Goal: Task Accomplishment & Management: Complete application form

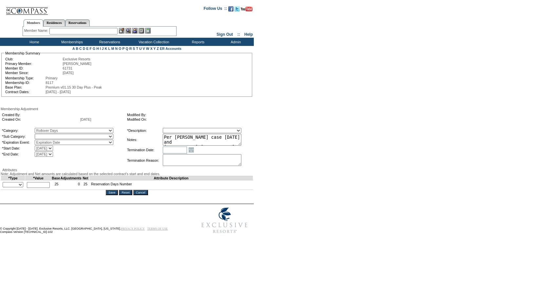
click at [62, 137] on select "Rollover Days" at bounding box center [74, 136] width 79 height 5
select select "782"
click at [48, 135] on select "Rollover Days" at bounding box center [74, 136] width 79 height 5
click at [178, 132] on select "Membership/Transfer Fee Adjustment Membership Fee Adjustment Add-On Fee Adjustm…" at bounding box center [202, 130] width 79 height 5
select select "275"
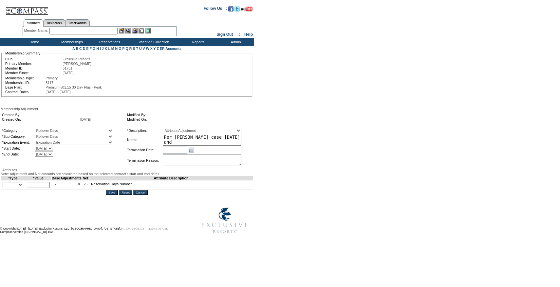
click at [175, 129] on select "Membership/Transfer Fee Adjustment Membership Fee Adjustment Add-On Fee Adjustm…" at bounding box center [202, 130] width 79 height 5
click at [22, 187] on select "+ - Override" at bounding box center [13, 184] width 21 height 5
select select "2"
click at [4, 187] on select "+ - Override" at bounding box center [13, 184] width 21 height 5
click at [38, 188] on input "text" at bounding box center [38, 185] width 23 height 6
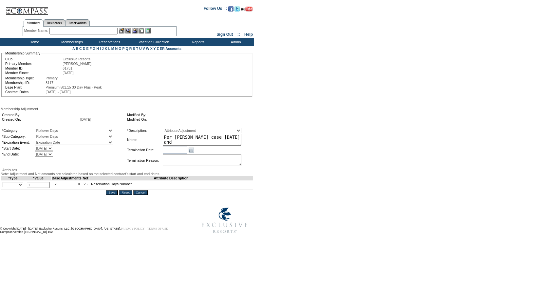
type input "1"
click at [213, 133] on select "Membership/Transfer Fee Adjustment Membership Fee Adjustment Add-On Fee Adjustm…" at bounding box center [202, 130] width 79 height 5
click at [222, 140] on textarea "Per [PERSON_NAME] case [DATE] and [PERSON_NAME]/[PERSON_NAME] approval, rolling…" at bounding box center [202, 140] width 79 height 12
click at [267, 144] on form "Follow Us ::" at bounding box center [279, 119] width 558 height 235
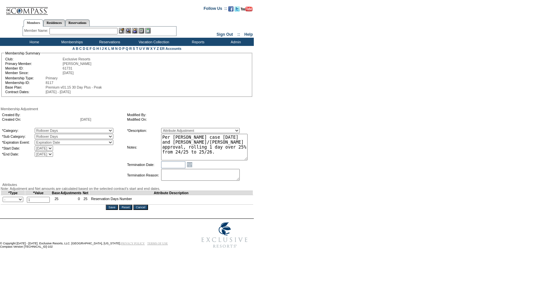
drag, startPoint x: 249, startPoint y: 144, endPoint x: 262, endPoint y: 157, distance: 18.3
click at [262, 157] on form "Follow Us ::" at bounding box center [279, 127] width 558 height 250
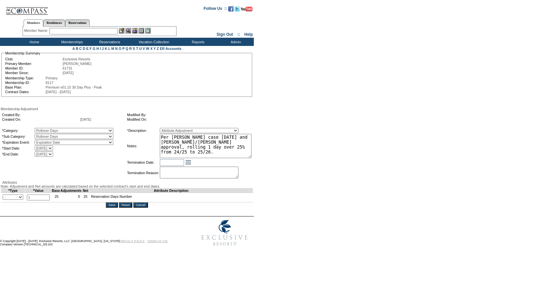
click at [115, 207] on input "Save" at bounding box center [112, 204] width 12 height 5
